Goal: Task Accomplishment & Management: Answer question/provide support

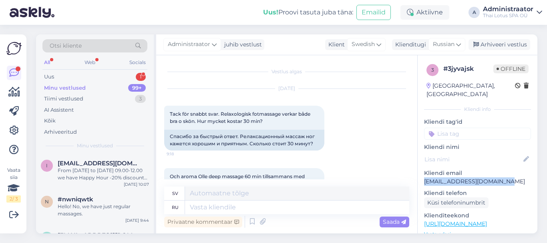
scroll to position [704, 0]
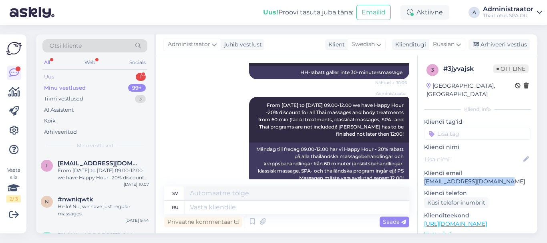
click at [142, 74] on div "1" at bounding box center [141, 77] width 10 height 8
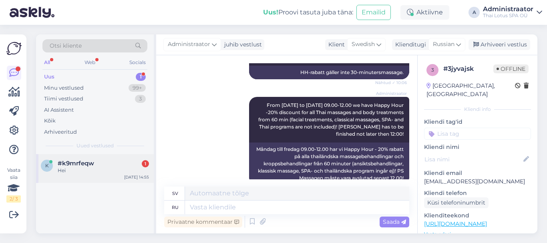
click at [92, 170] on div "Hei" at bounding box center [103, 170] width 91 height 7
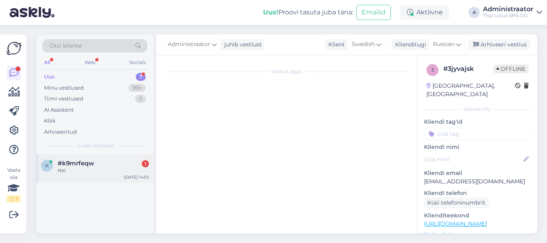
scroll to position [0, 0]
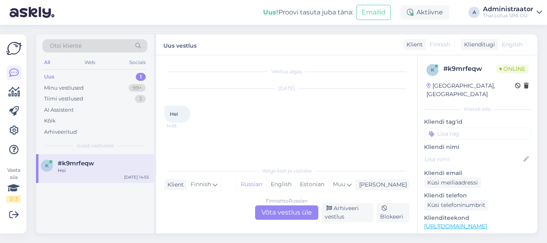
click at [288, 214] on div "Finnish to Russian Võta vestlus üle" at bounding box center [286, 213] width 63 height 14
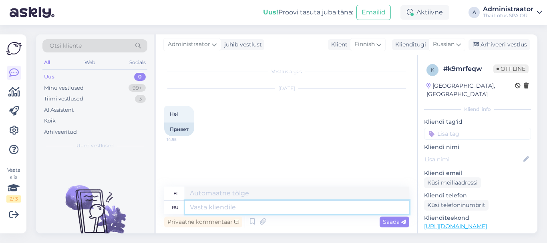
click at [278, 209] on textarea at bounding box center [297, 208] width 224 height 14
type textarea "Hello!"
type textarea "Hei!"
type textarea "Hello!"
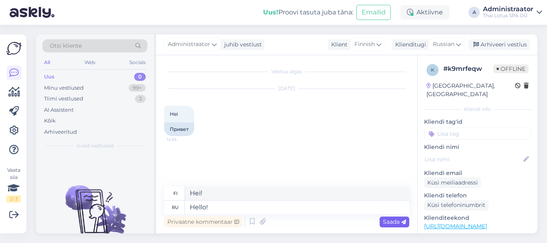
click at [394, 224] on span "Saada" at bounding box center [394, 221] width 23 height 7
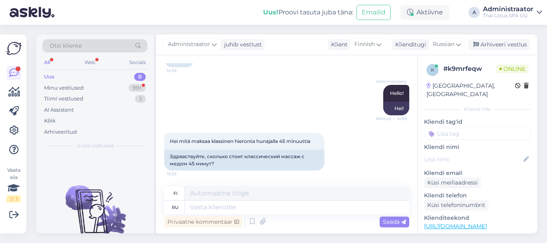
scroll to position [131, 0]
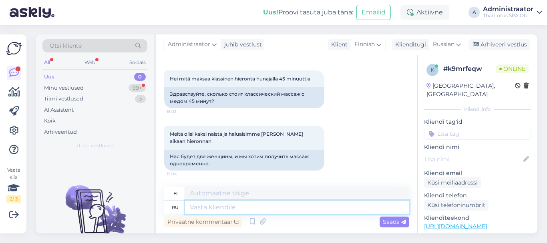
click at [222, 206] on textarea at bounding box center [297, 208] width 224 height 14
type textarea "Мед"
type textarea "Minulle"
type textarea "Медовый"
type textarea "Hunaja"
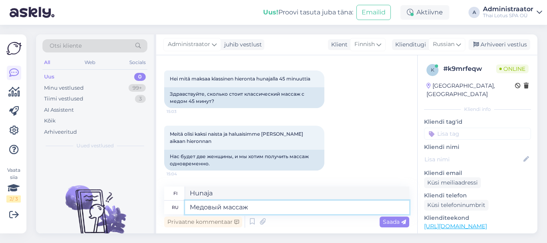
type textarea "Медовый массаж"
type textarea "Hunajahieronta"
type textarea "Медовый массаж длится"
type textarea "Hunajahieronta kestää"
type textarea "Медовый массаж длится 60"
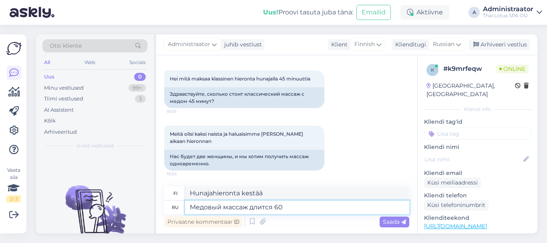
type textarea "Hunajahieronta kestää 60"
type textarea "Медовый массаж длится 60 минут"
type textarea "Hunajahieronta kestää 60 minuuttia"
type textarea "Медовый массаж длится 60 минут и с"
type textarea "Hunajahieronta kestää 60 minuuttia ja"
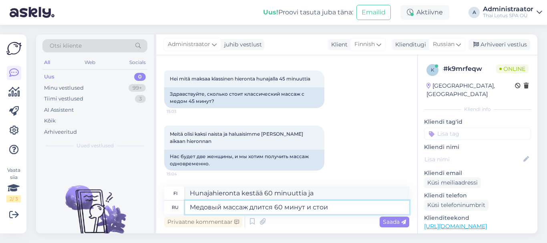
type textarea "Медовый массаж длится 60 минут и стоит"
type textarea "Hunajahieronta kestää 60 minuuttia ja maksaa"
type textarea "Медовый массаж длится 60 минут и стоит 48"
type textarea "Hunajahieronta kestää 60 minuuttia ja maksaa 48"
type textarea "Медовый массаж длится 60 минут и стоит 48 евро"
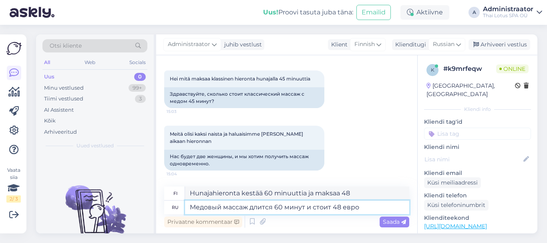
type textarea "Hunajahieronta kestää 60 minuuttia ja maksaa 48 euroa"
type textarea "Медовый массаж длится 60 минут и стоит 48 евро."
type textarea "Hunajahieronta kestää 60 minuuttia ja maksaa 48 euroa."
type textarea "Медовый массаж длится 60 минут и стоит 48 евро."
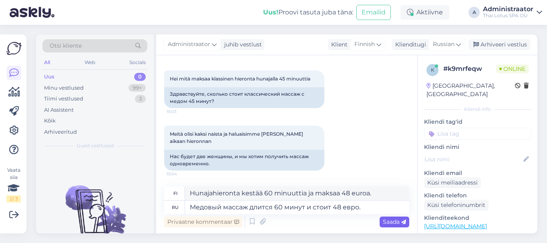
click at [391, 225] on span "Saada" at bounding box center [394, 221] width 23 height 7
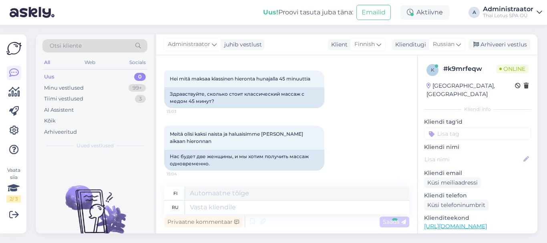
scroll to position [180, 0]
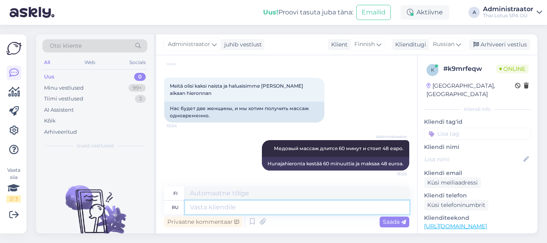
click at [221, 211] on textarea at bounding box center [297, 208] width 224 height 14
type textarea "[DATE]"
type textarea "Tänään"
type textarea "[DATE]"
type textarea "Tänään"
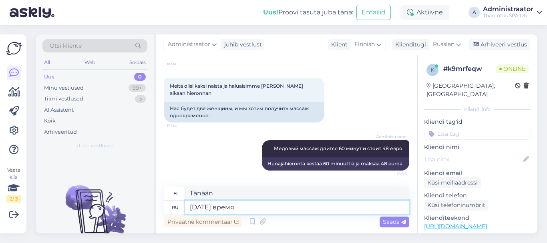
type textarea "[DATE] время"
type textarea "Tänään on aika"
type textarea "[DATE] время на медовый"
type textarea "Tänään on häämatkan aika"
type textarea "[DATE] время на медовый массаж"
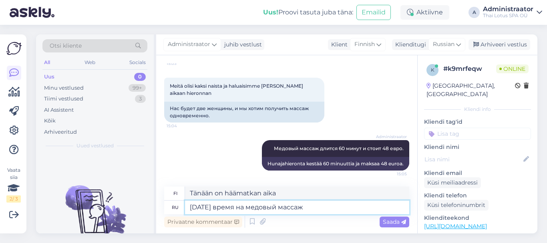
type textarea "Tänään on hunajahieronnan aika"
type textarea "[DATE] время на медовый массаж есть"
type textarea "Tänään on aikaa hunajahieronnalle"
type textarea "[DATE] время на медовый массаж есть только"
type textarea "Tänään on aikaa vain hunajahieronnalle"
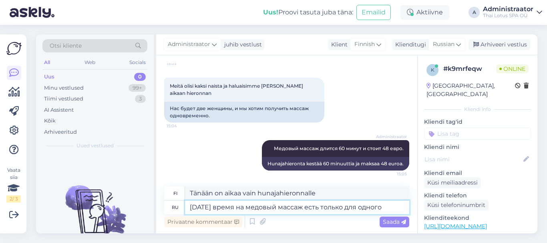
type textarea "[DATE] время на медовый массаж есть только для одного"
type textarea "Tänään on aikaa hunajahierontaan vain yhdelle"
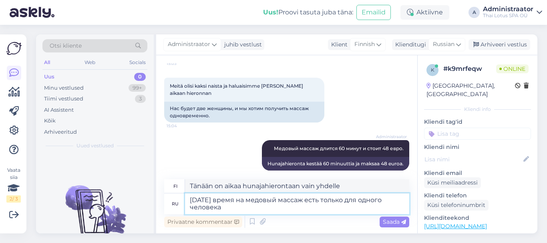
type textarea "[DATE] время на медовый массаж есть только для одного человека"
type textarea "Tänään on aikaa hunajahierontaan vain yhdelle hengelle"
type textarea "[DATE] время на медовый массаж есть только для одного человека в 19Ж"
type textarea "Tänään klo 19F on aikaa hunajahierontaan vain yhdelle hengelle"
type textarea "[DATE] время на медовый массаж есть только для одного человека в 19Ж"
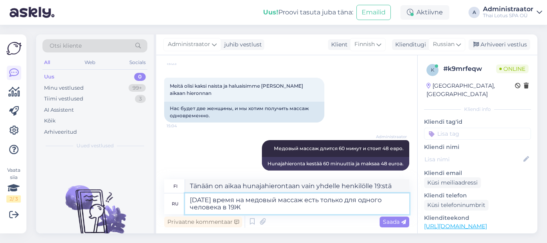
type textarea "Tänään klo 19F on aikaa hunajahierontaan vain yhdelle hengelle"
type textarea "[DATE] время на медовый массаж есть только для одного человека в 19"
type textarea "Tänään on aikaa hunajahierontaan vain yhdelle henkilölle 19:stä"
type textarea "[DATE] время на медовый массаж есть только для одного человека в 19:00."
type textarea "Tänään on aikaa hunajahierontaan vain yhdelle hengelle klo 19:00."
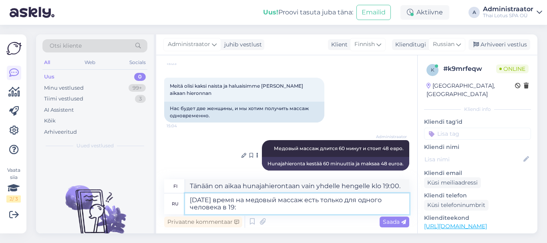
type textarea "[DATE] время на медовый массаж есть только для одного человека в 19:3"
type textarea "Tänään on aikaa hunajahierontaan vain yhdelle henkilölle 19:stä:"
type textarea "Сегодня время на медовый массаж есть только для одного человека в 19:30."
type textarea "Tänään on aikaa hunajahierontaan vain yhdelle hengelle klo 19:30."
type textarea "Сегодня время на медовый массаж есть только для одного человека в 19:30."
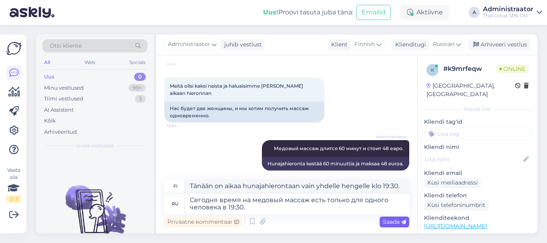
click at [392, 220] on span "Saada" at bounding box center [394, 221] width 23 height 7
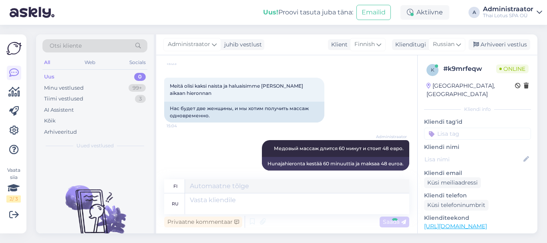
scroll to position [242, 0]
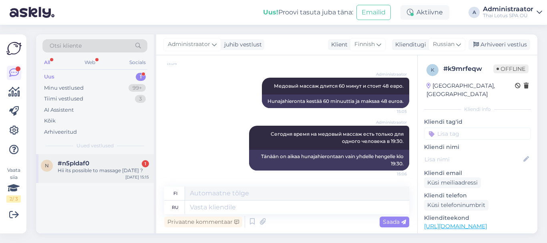
click at [86, 170] on div "Hii its possible to massage [DATE] ?" at bounding box center [103, 170] width 91 height 7
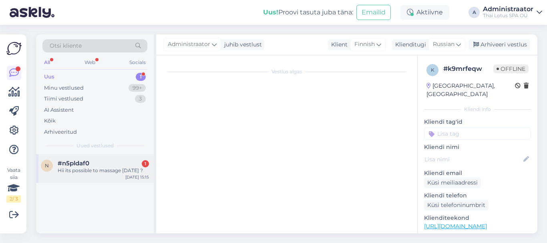
scroll to position [0, 0]
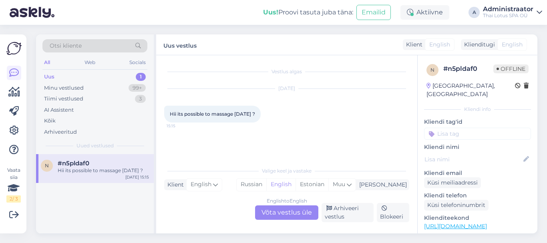
click at [271, 212] on div "English to English Võta vestlus üle" at bounding box center [286, 213] width 63 height 14
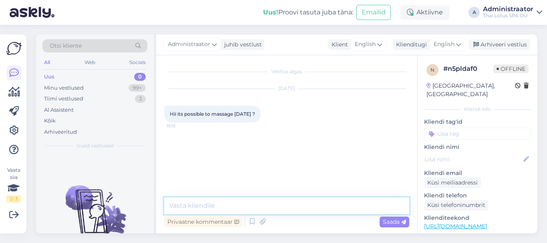
click at [208, 212] on textarea at bounding box center [286, 206] width 245 height 17
type textarea "Hello! Yes, it is possible."
click at [390, 220] on span "Saada" at bounding box center [394, 221] width 23 height 7
click at [237, 209] on textarea at bounding box center [286, 206] width 245 height 17
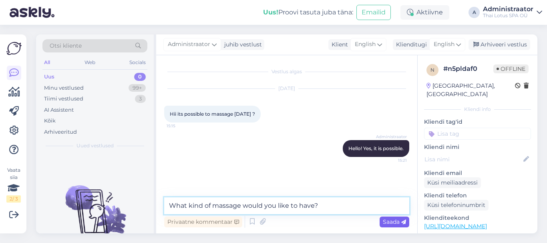
type textarea "What kind of massage would you like to have?"
click at [386, 220] on span "Saada" at bounding box center [394, 221] width 23 height 7
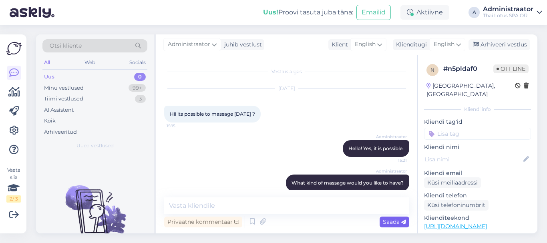
scroll to position [10, 0]
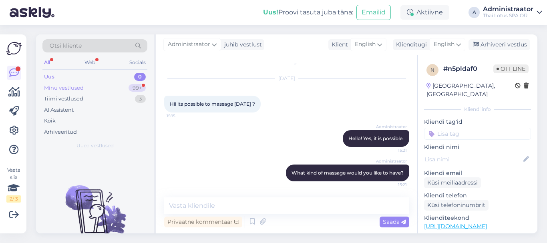
click at [59, 86] on div "Minu vestlused" at bounding box center [64, 88] width 40 height 8
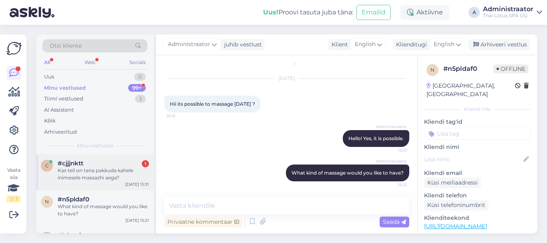
click at [93, 178] on div "Kas teil on tana pakkuda kahele inimesele massazhi aega?" at bounding box center [103, 174] width 91 height 14
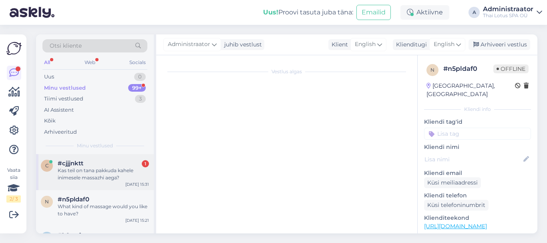
scroll to position [372, 0]
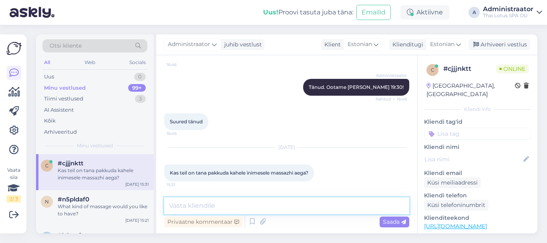
click at [198, 205] on textarea at bounding box center [286, 206] width 245 height 17
paste textarea "Meil on pakkuda 90 min paarimassaazi kell 18:30 ja 60 min paarimassaazi kell 19…"
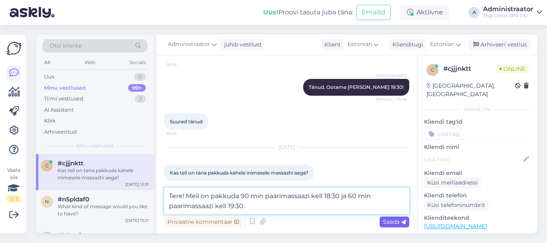
type textarea "Tere! Meil on pakkuda 90 min paarimassaazi kell 18:30 ja 60 min paarimassaazi k…"
click at [384, 218] on span "Saada" at bounding box center [394, 221] width 23 height 7
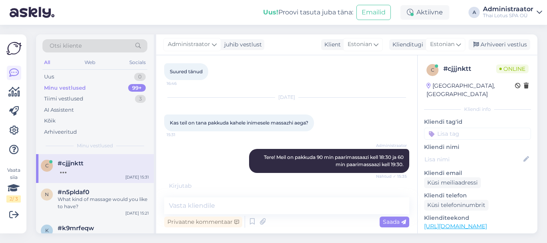
scroll to position [455, 0]
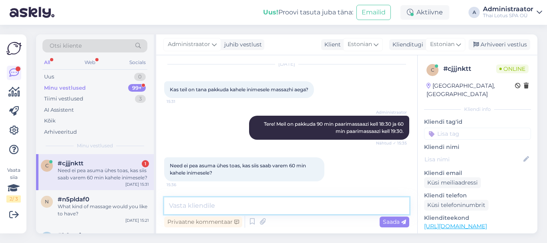
click at [208, 209] on textarea at bounding box center [286, 206] width 245 height 17
type textarea "Kahjuks, varem oleme juba täiesti broneeritud."
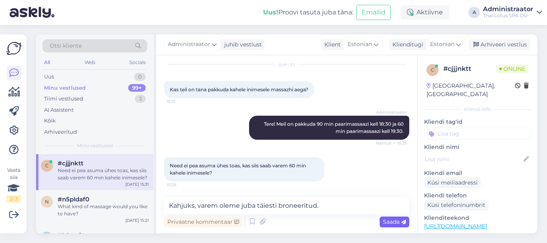
click at [388, 222] on span "Saada" at bounding box center [394, 221] width 23 height 7
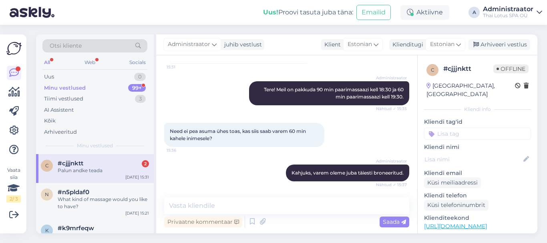
scroll to position [566, 0]
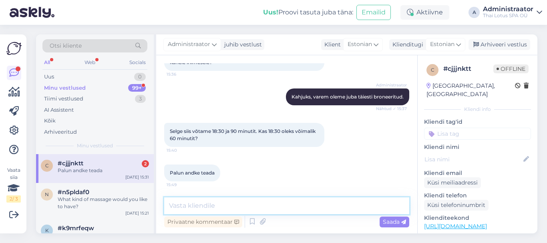
click at [214, 210] on textarea at bounding box center [286, 206] width 245 height 17
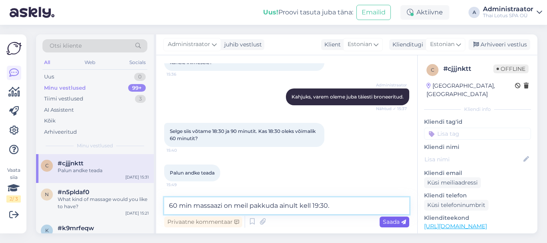
type textarea "60 min massaazi on meil pakkuda ainult kell 19:30."
click at [395, 220] on span "Saada" at bounding box center [394, 221] width 23 height 7
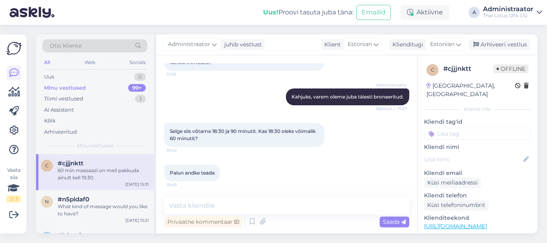
scroll to position [600, 0]
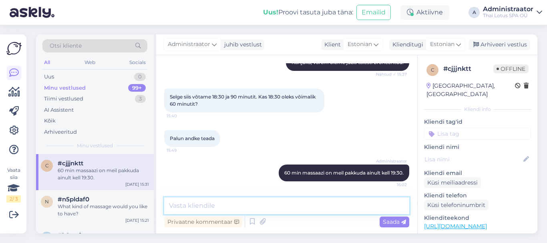
click at [272, 212] on textarea at bounding box center [286, 206] width 245 height 17
type textarea "K"
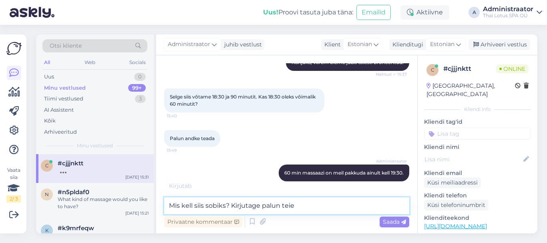
scroll to position [634, 0]
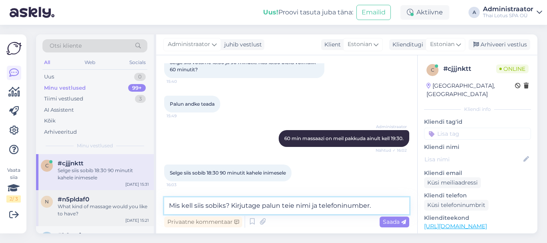
drag, startPoint x: 232, startPoint y: 206, endPoint x: 143, endPoint y: 206, distance: 89.0
click at [143, 206] on div "Otsi kliente All Web Socials Uus 0 Minu vestlused 99+ Tiimi vestlused 3 AI Assi…" at bounding box center [287, 133] width 502 height 199
type textarea "Kirjutage palun teie nimi ja telefoninumber."
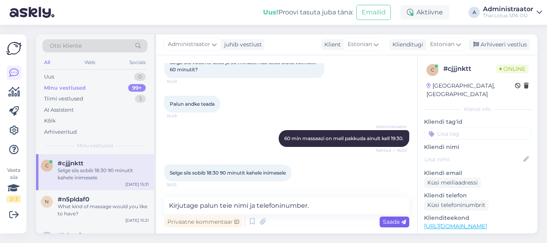
click at [392, 218] on div "Saada" at bounding box center [395, 222] width 30 height 11
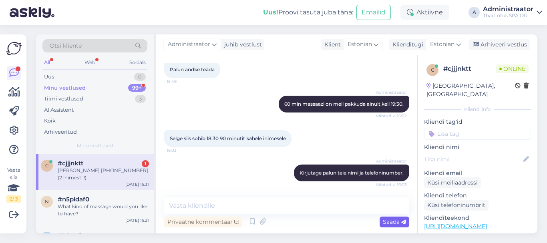
scroll to position [703, 0]
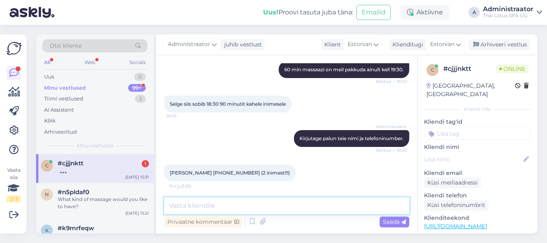
click at [210, 208] on textarea at bounding box center [286, 206] width 245 height 17
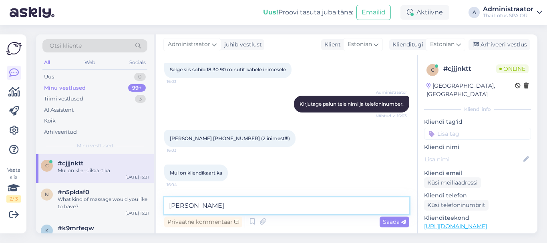
type textarea "J"
type textarea "Broneerisime teile [PERSON_NAME] 18:30."
click at [395, 222] on span "Saada" at bounding box center [394, 221] width 23 height 7
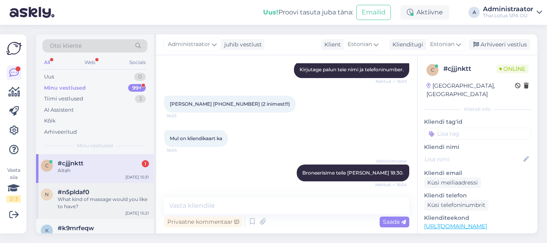
scroll to position [807, 0]
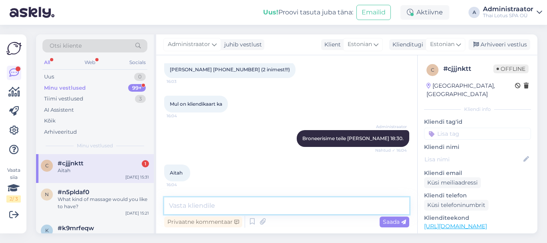
click at [225, 205] on textarea at bounding box center [286, 206] width 245 height 17
type textarea "Peatse kohtumiseni!"
click at [392, 222] on span "Saada" at bounding box center [394, 221] width 23 height 7
